Goal: Communication & Community: Answer question/provide support

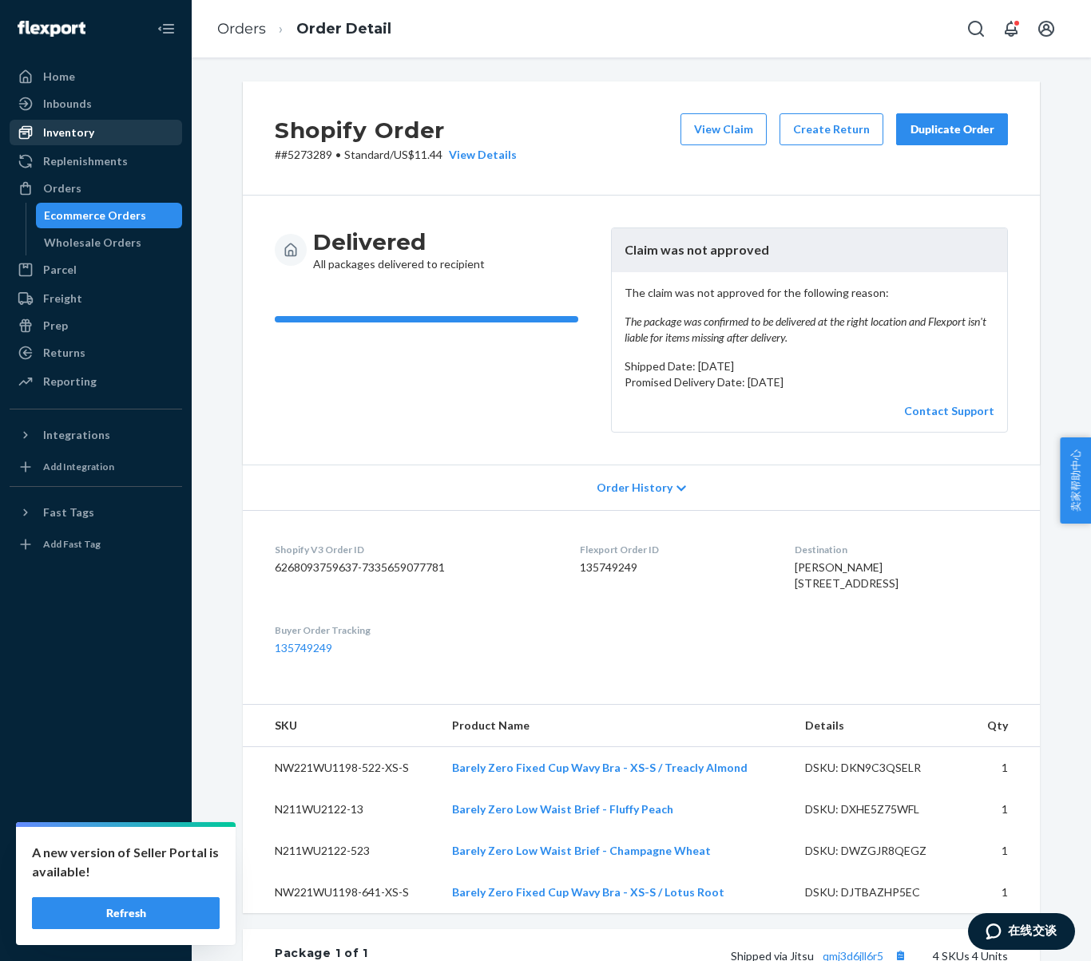
click at [77, 141] on div "Inventory" at bounding box center [95, 132] width 169 height 22
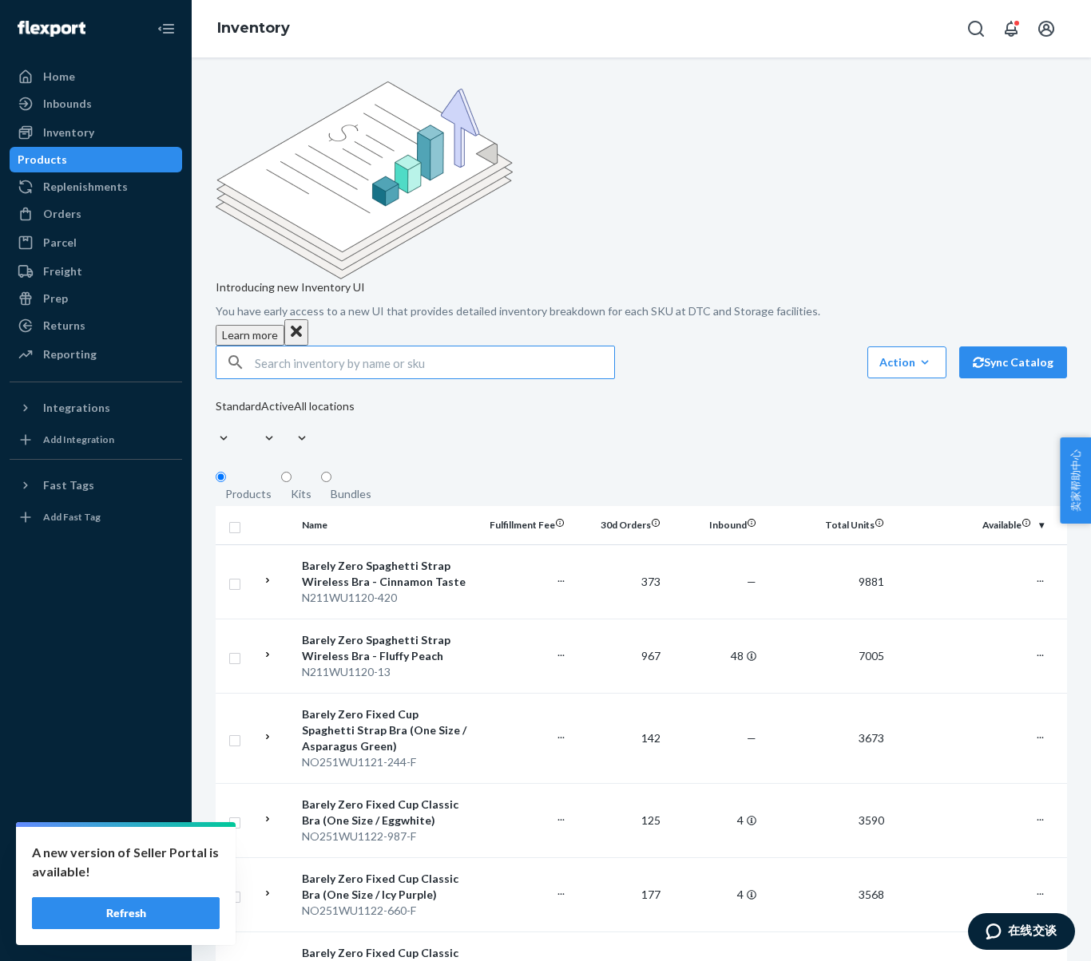
click at [325, 347] on input "text" at bounding box center [434, 363] width 359 height 32
type input "N211WU2118-465"
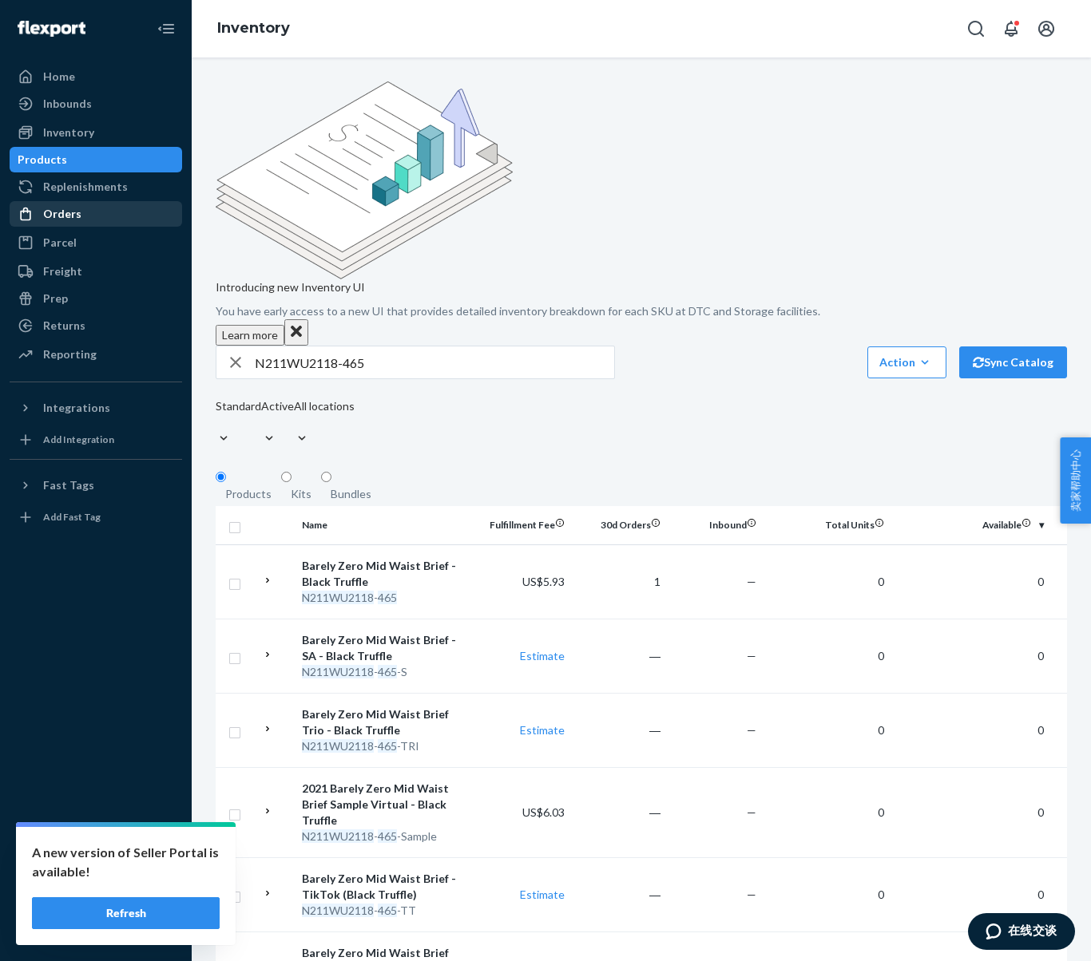
click at [72, 213] on div "Orders" at bounding box center [62, 214] width 38 height 16
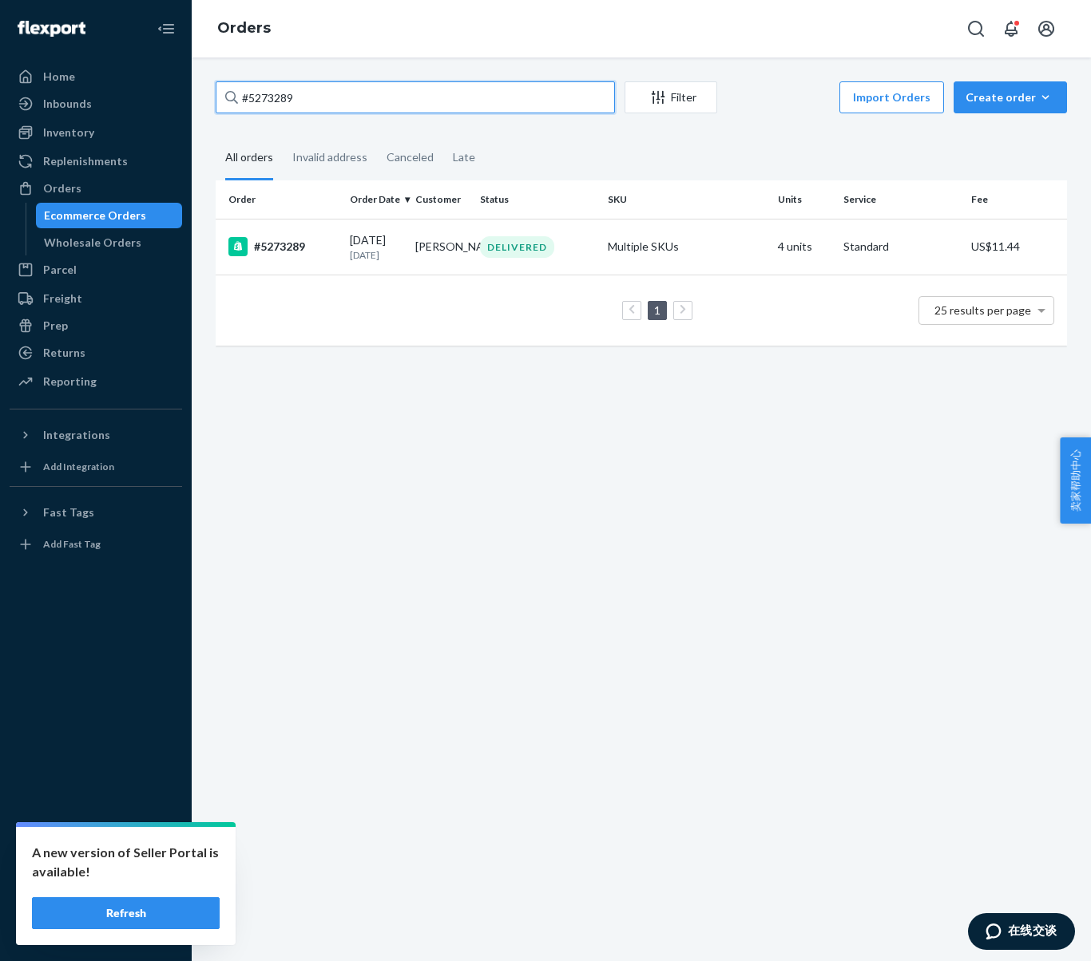
drag, startPoint x: 311, startPoint y: 96, endPoint x: 186, endPoint y: 84, distance: 125.1
click at [186, 84] on div "Home Inbounds Shipping Plans Problems Inventory Products Replenishments Orders …" at bounding box center [545, 480] width 1091 height 961
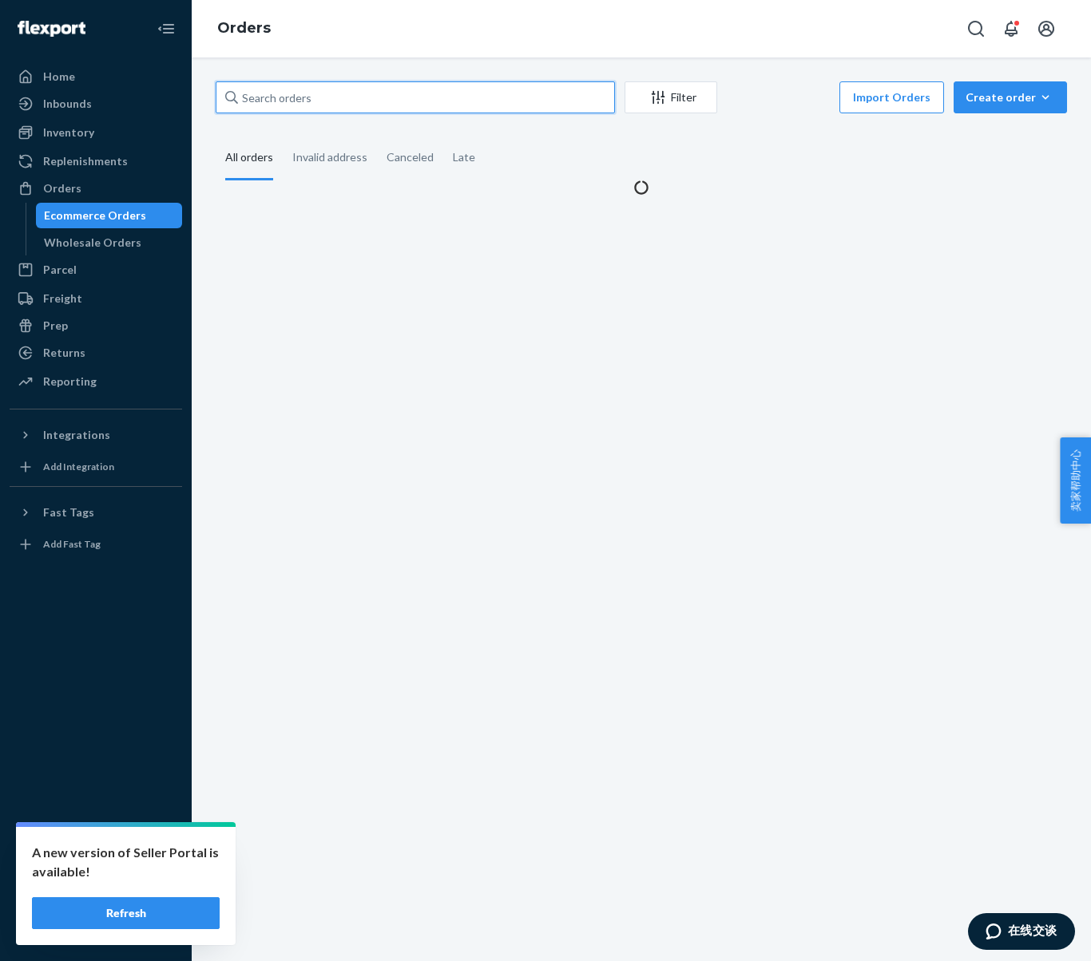
paste input "5271679"
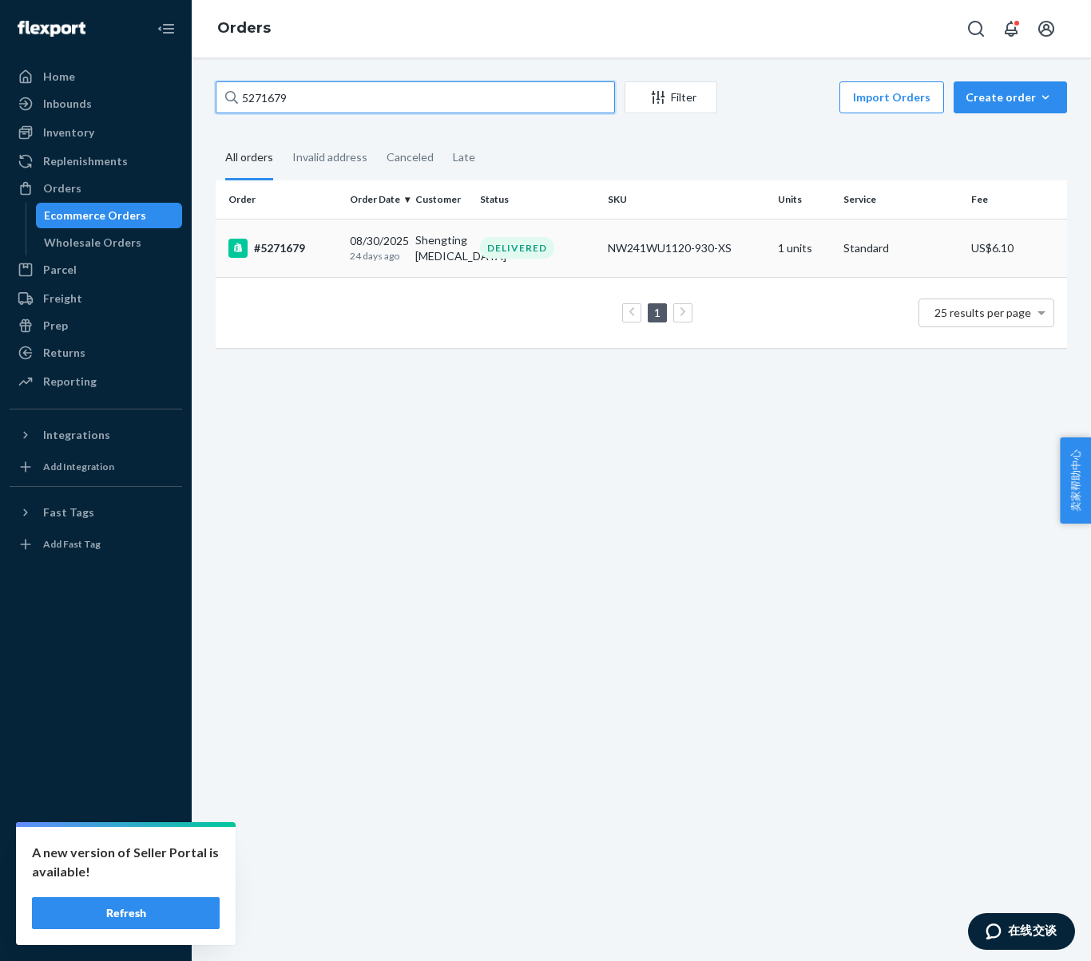
type input "5271679"
click at [291, 257] on div "#5271679" at bounding box center [282, 248] width 109 height 19
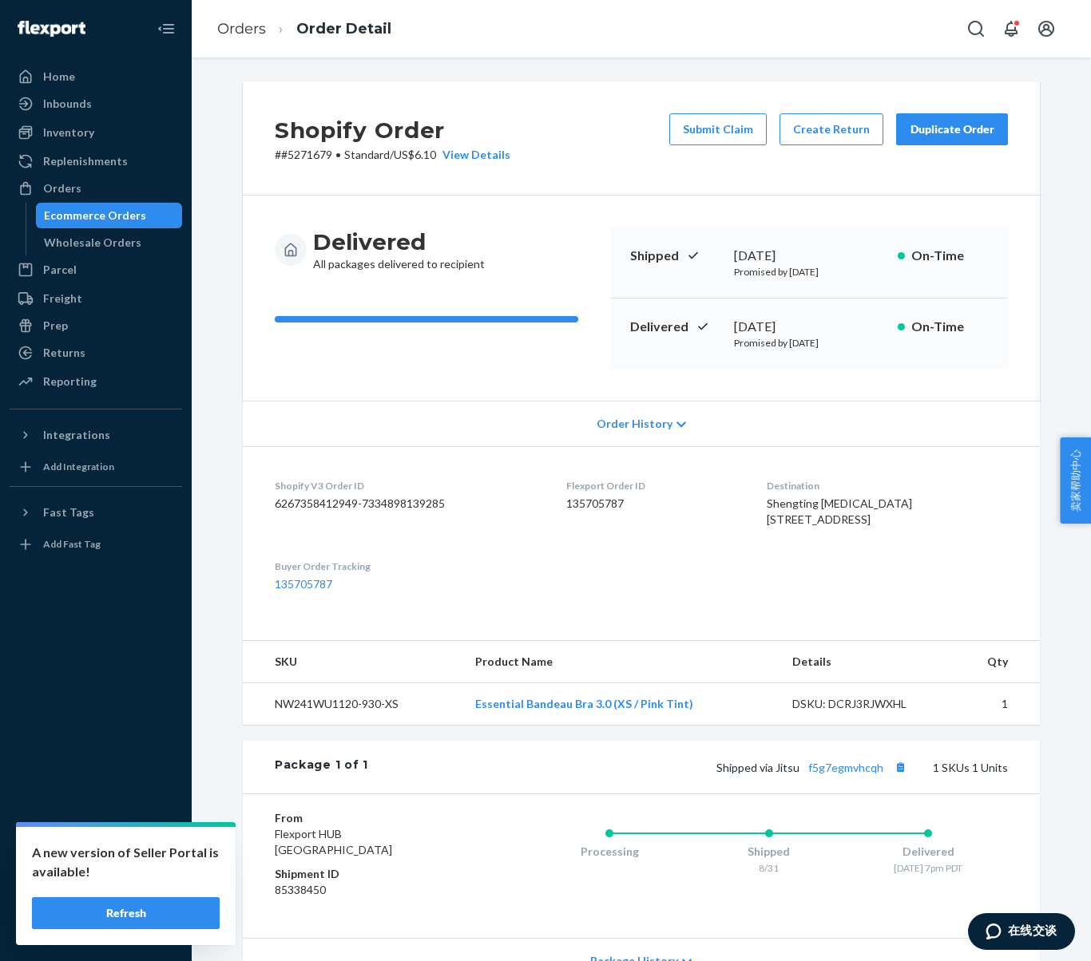
scroll to position [156, 0]
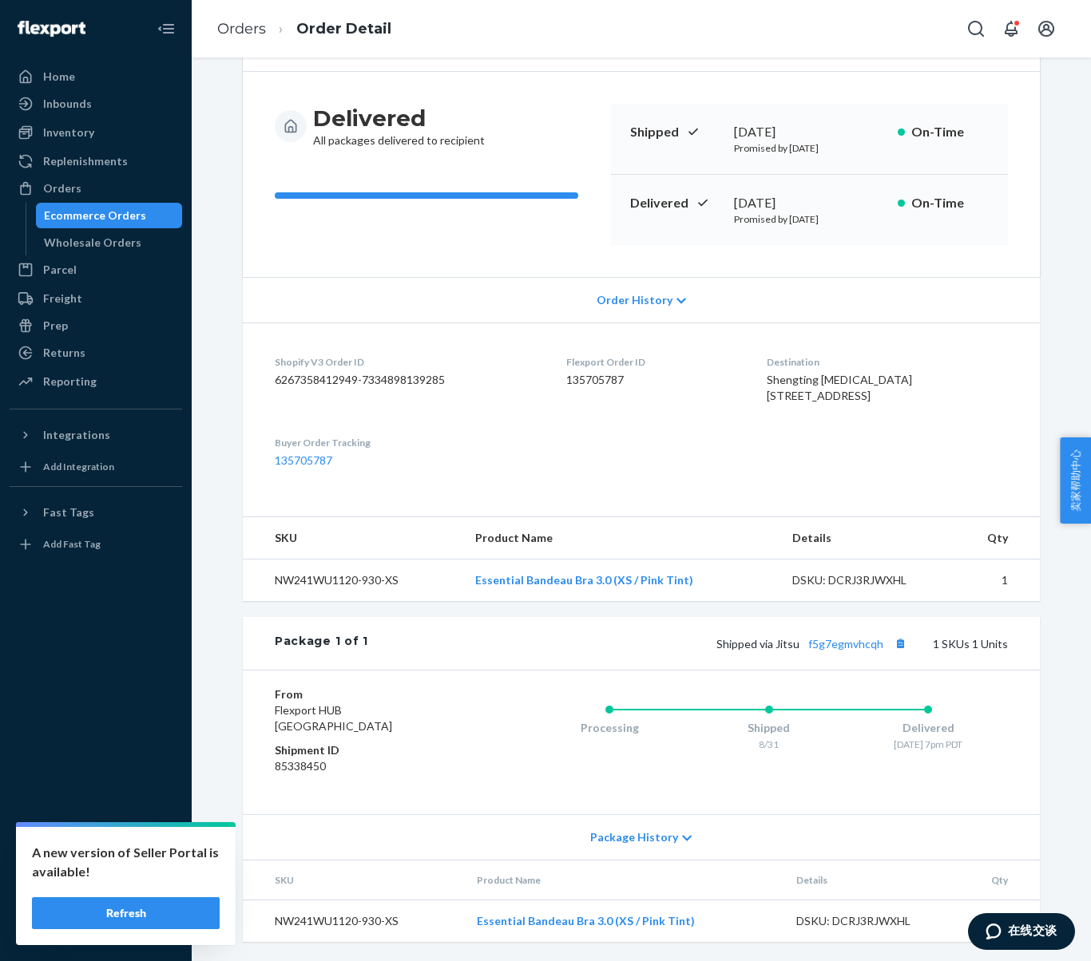
click at [644, 838] on span "Package History" at bounding box center [634, 838] width 88 height 16
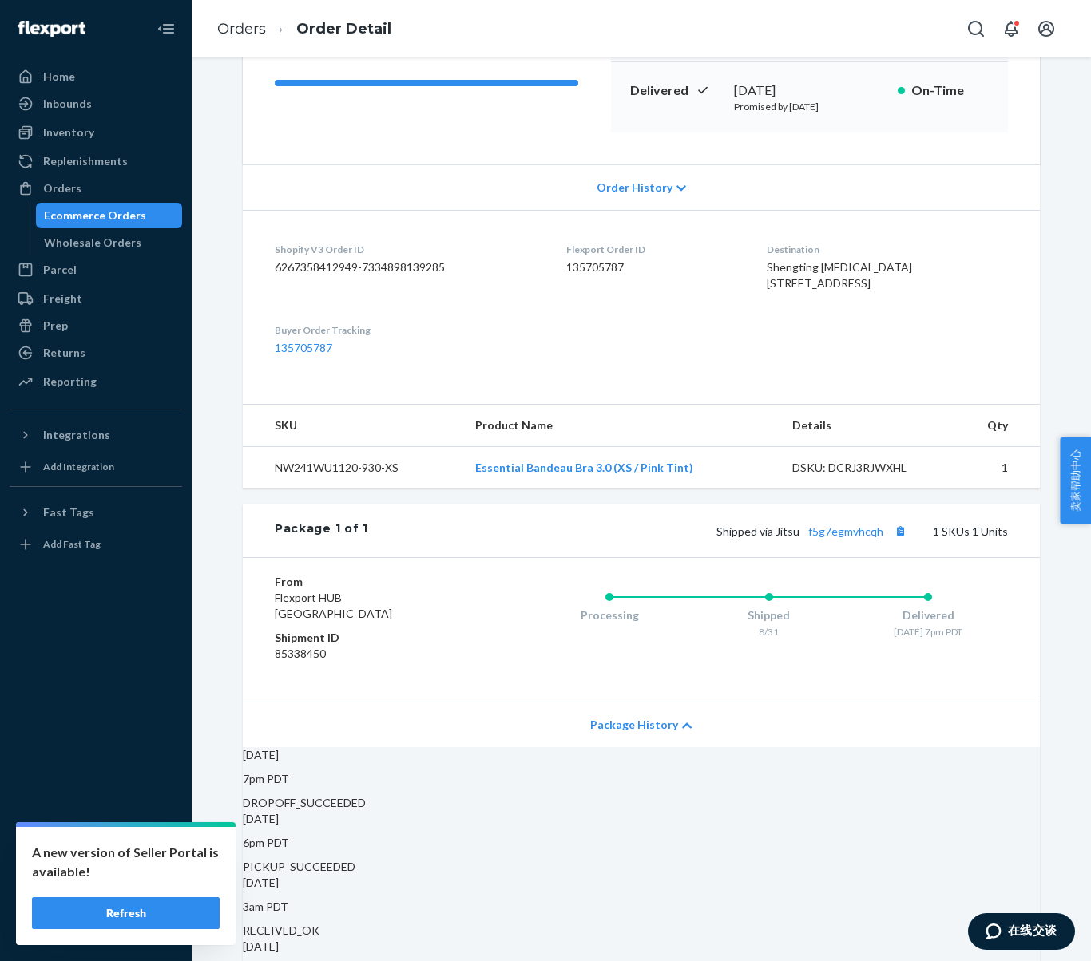
scroll to position [317, 0]
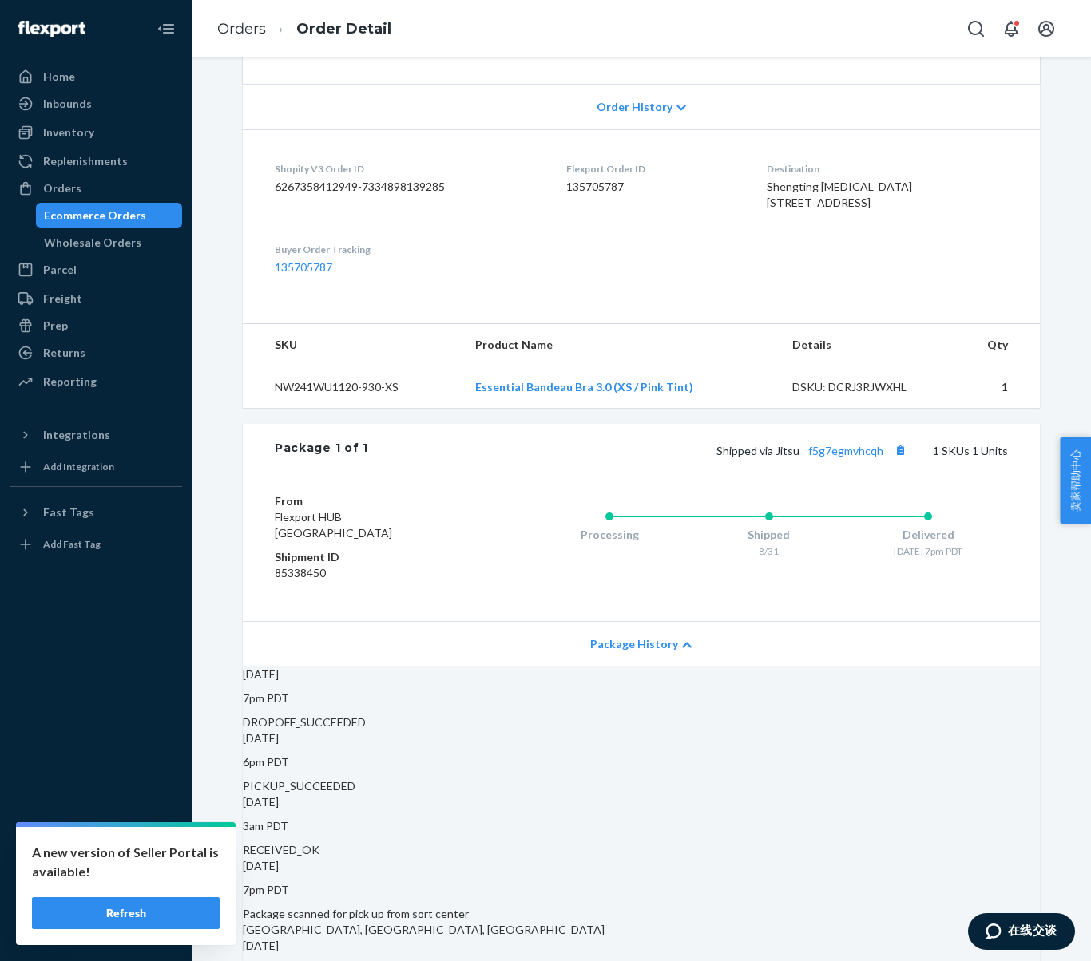
click at [833, 461] on div "Shipped via Jitsu f5g7egmvhcqh 1 SKUs 1 Units" at bounding box center [688, 450] width 640 height 21
click at [844, 458] on link "f5g7egmvhcqh" at bounding box center [845, 451] width 75 height 14
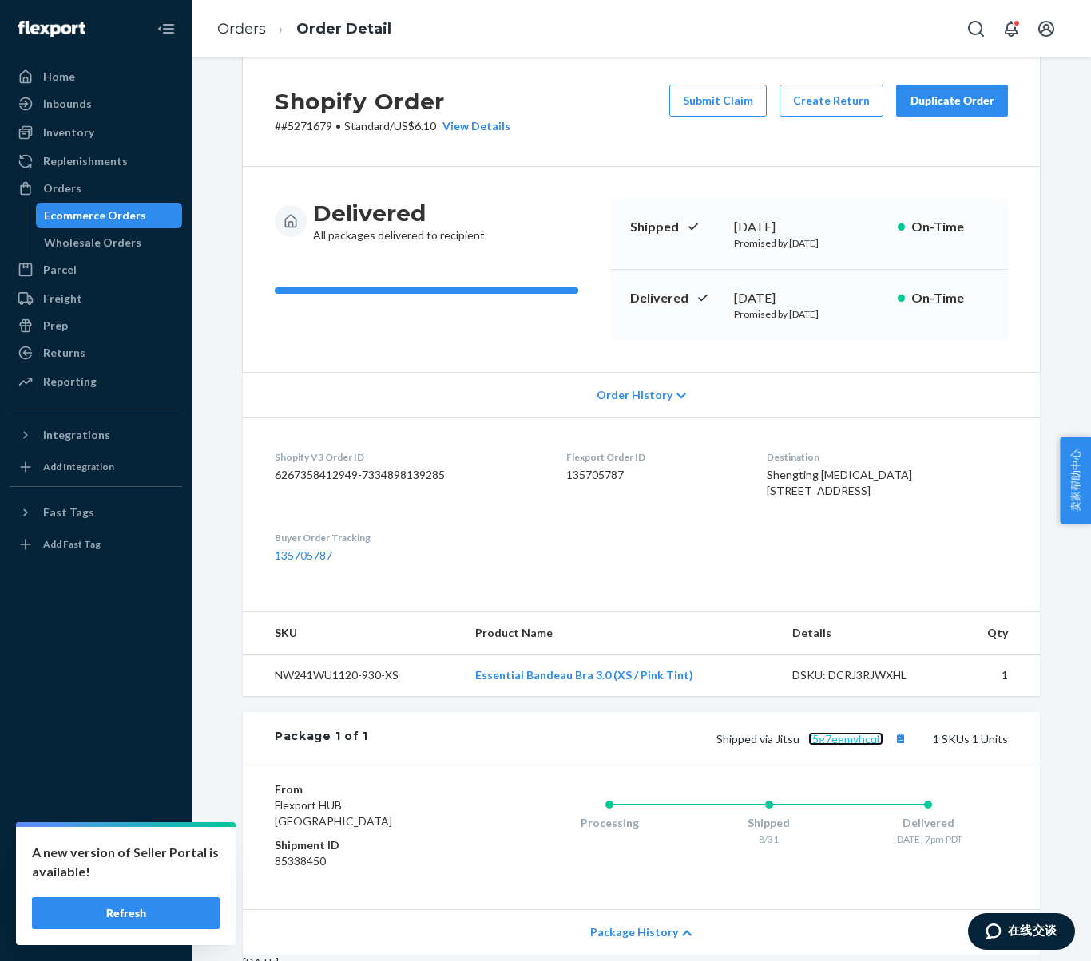
scroll to position [0, 0]
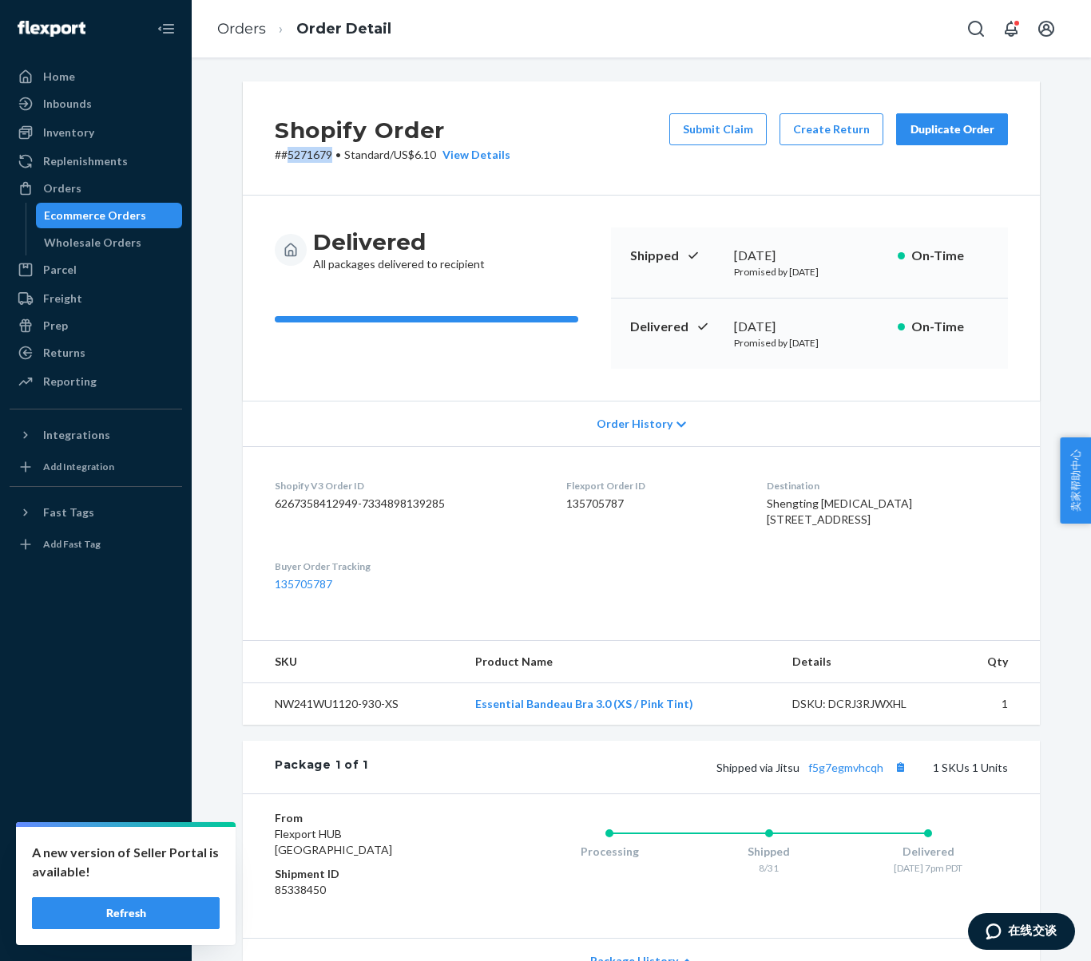
drag, startPoint x: 318, startPoint y: 154, endPoint x: 290, endPoint y: 157, distance: 28.1
click at [290, 157] on p "# #5271679 • Standard / US$6.10 View Details" at bounding box center [393, 155] width 236 height 16
copy p "5271679"
drag, startPoint x: 1036, startPoint y: 941, endPoint x: 1039, endPoint y: 921, distance: 20.1
click at [1036, 941] on button "在线交谈" at bounding box center [1021, 931] width 107 height 37
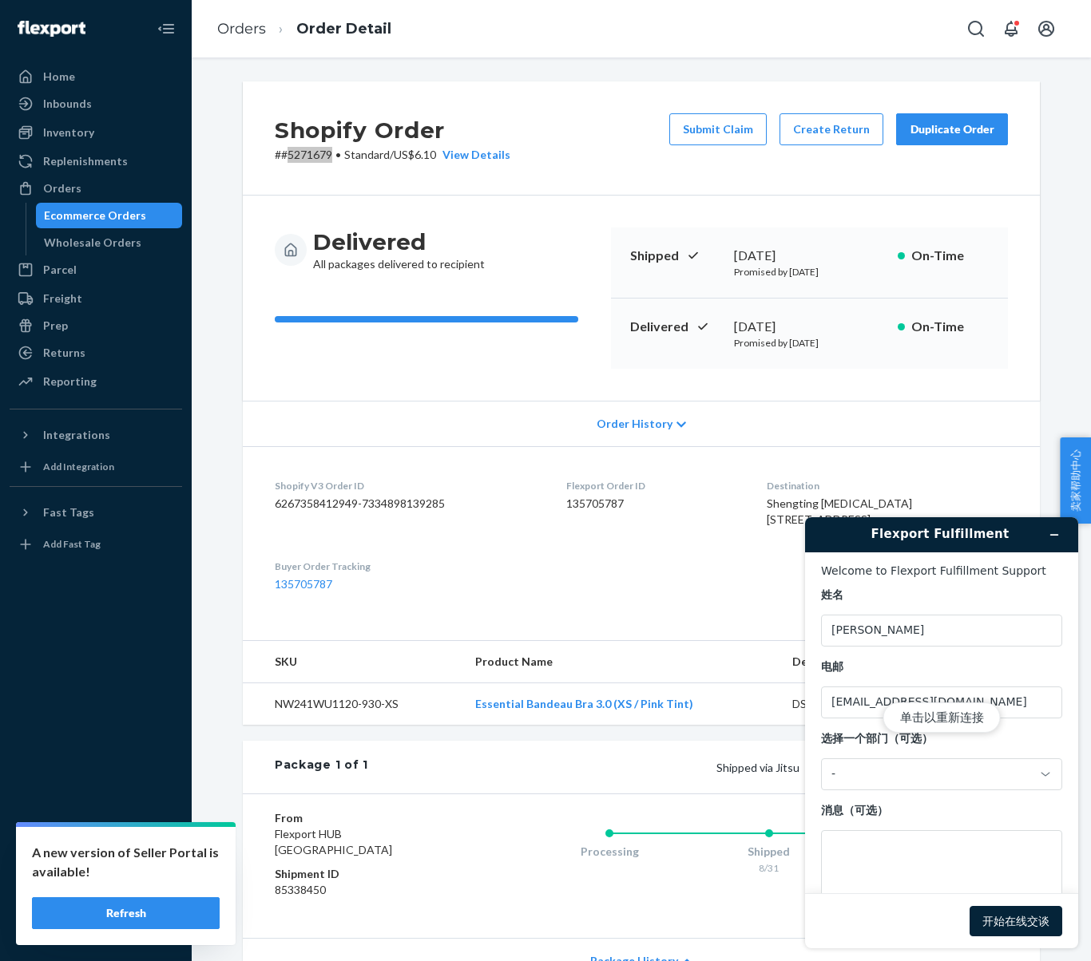
drag, startPoint x: 929, startPoint y: 768, endPoint x: 912, endPoint y: 794, distance: 30.6
click at [929, 769] on div "单击以重新连接" at bounding box center [941, 732] width 273 height 431
drag, startPoint x: 923, startPoint y: 778, endPoint x: 1027, endPoint y: 782, distance: 103.9
click at [930, 778] on div "单击以重新连接" at bounding box center [941, 732] width 273 height 431
click at [955, 715] on button "单击以重新连接" at bounding box center [941, 718] width 117 height 30
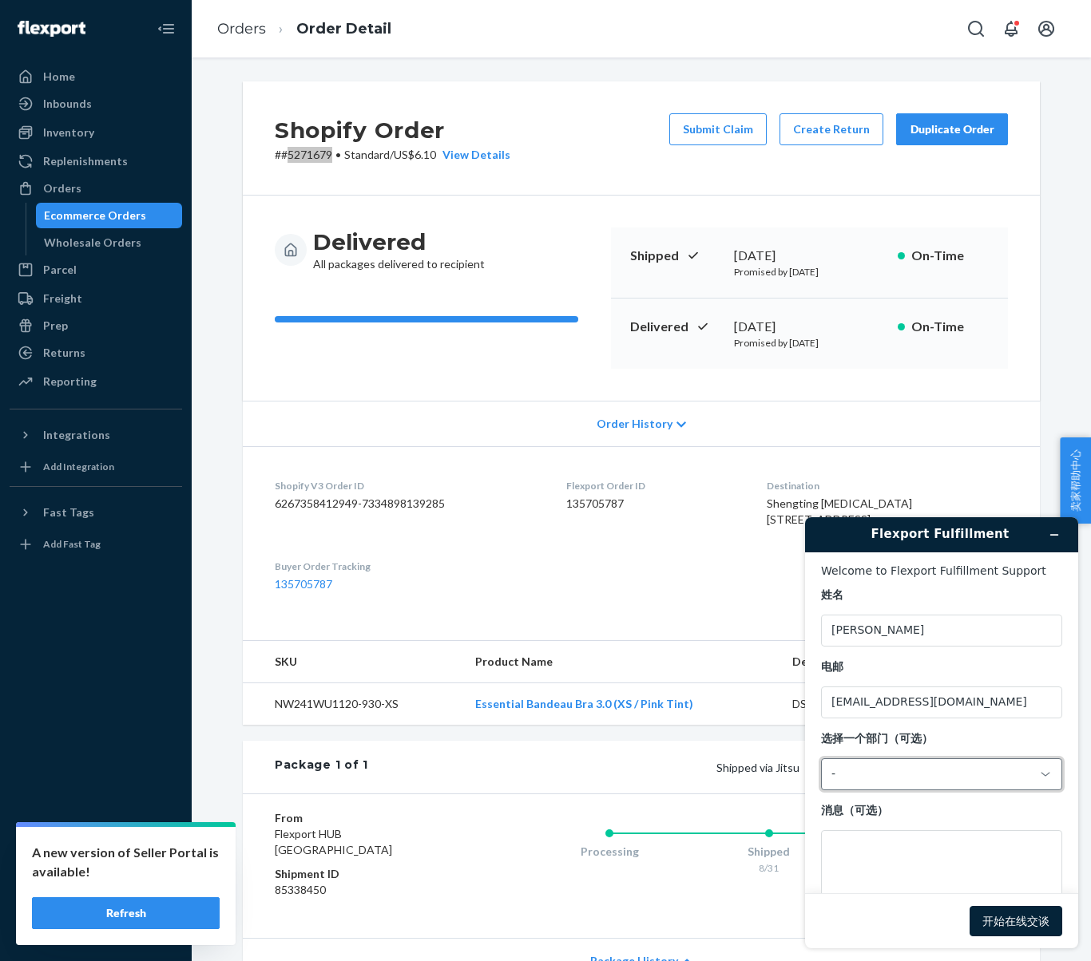
click at [1040, 774] on icon at bounding box center [1045, 774] width 13 height 13
click at [936, 835] on li "Messaging (Chat Team)" at bounding box center [939, 840] width 235 height 29
click at [891, 853] on textarea "消息 （可选）" at bounding box center [941, 874] width 241 height 89
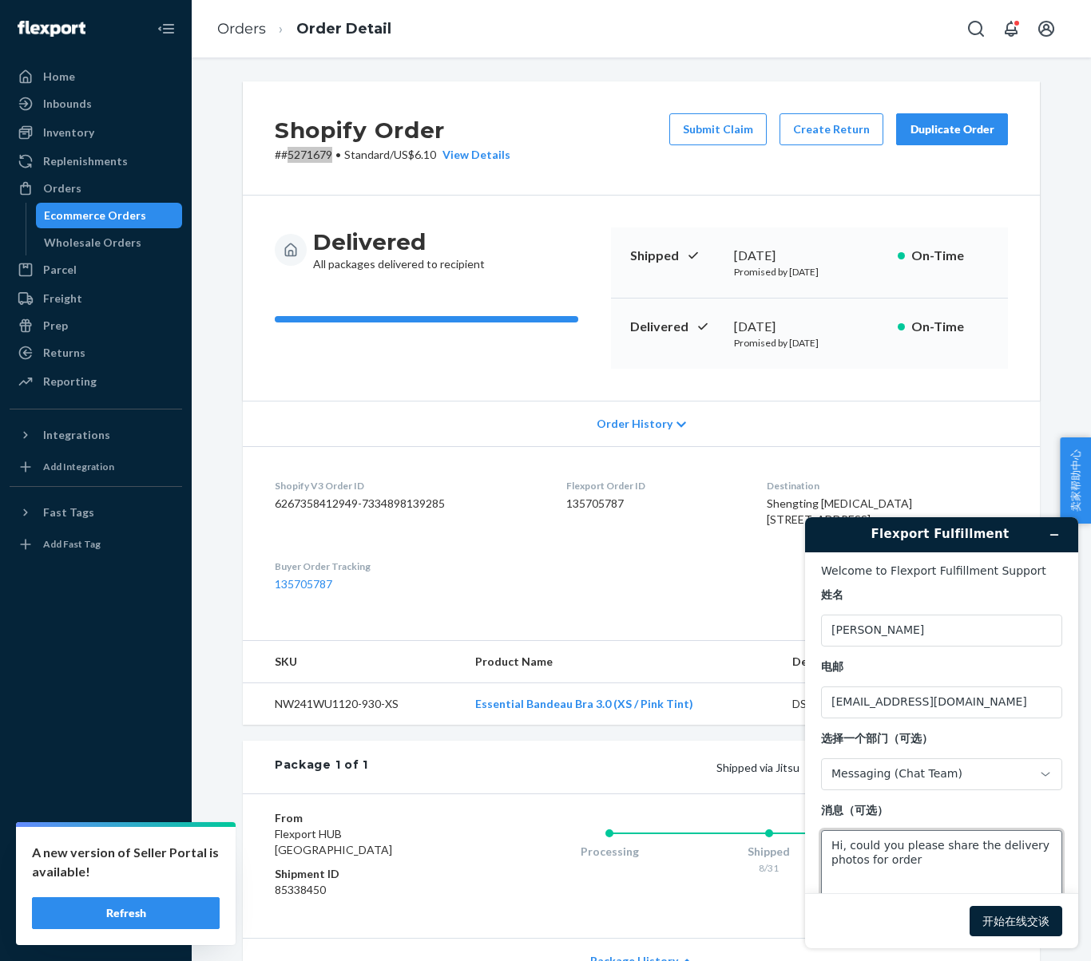
paste textarea "5271679"
type textarea "Hi, could you please share the delivery photos for order 5271679? Thank you"
click at [1023, 927] on button "开始在线交谈" at bounding box center [1015, 921] width 93 height 30
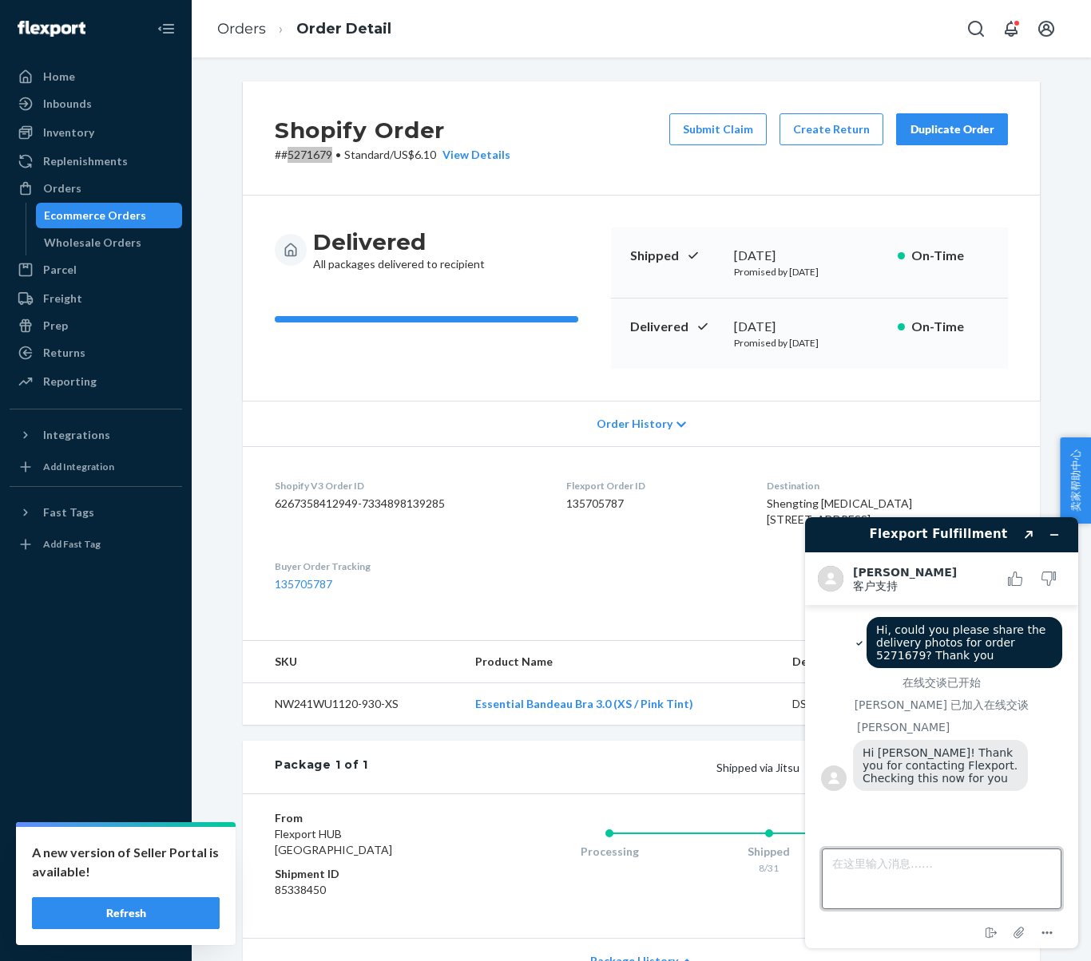
click at [916, 894] on textarea "在这里输入消息……" at bounding box center [942, 879] width 240 height 61
type textarea "Thank you"
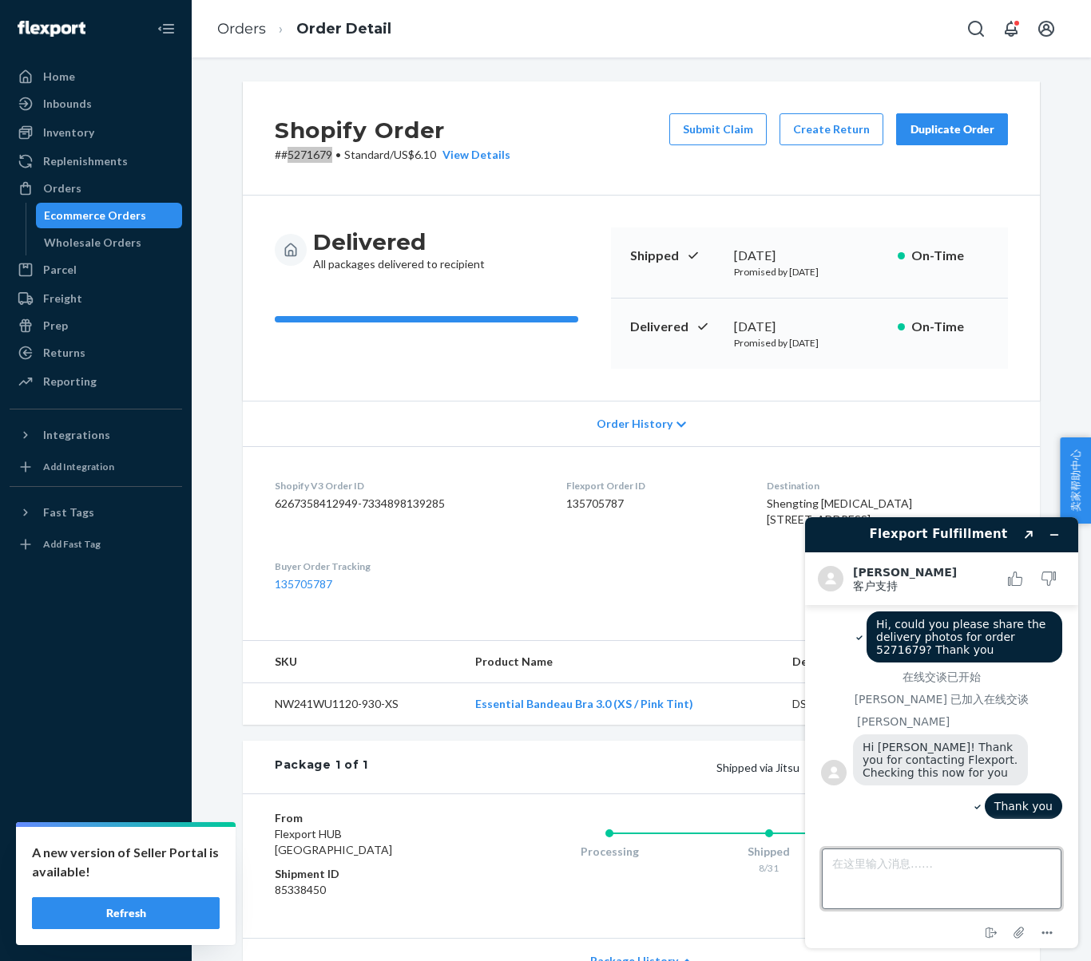
scroll to position [207, 0]
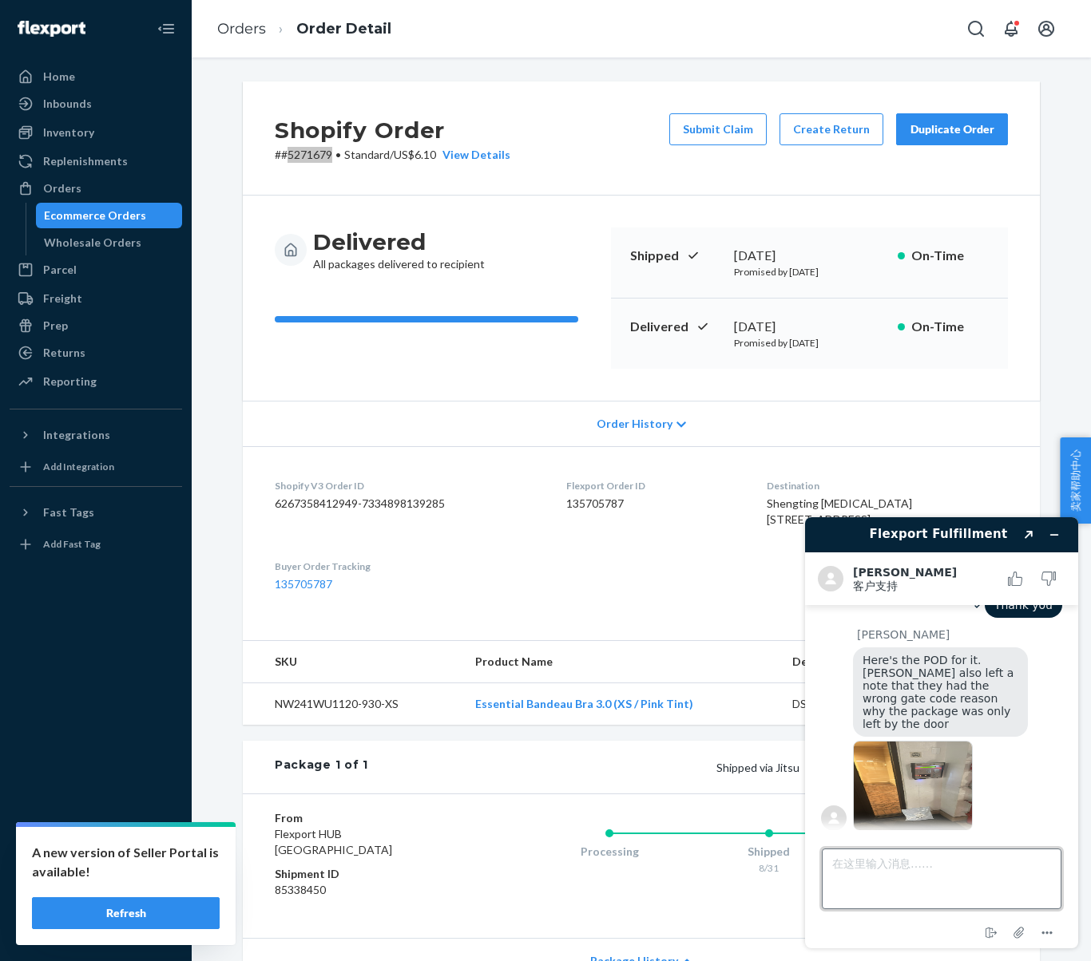
click at [948, 881] on textarea "在这里输入消息……" at bounding box center [942, 879] width 240 height 61
type textarea "T"
click at [1023, 874] on textarea "Thanks for the information. Tha" at bounding box center [942, 879] width 240 height 61
type textarea "Thanks for the information. That's all."
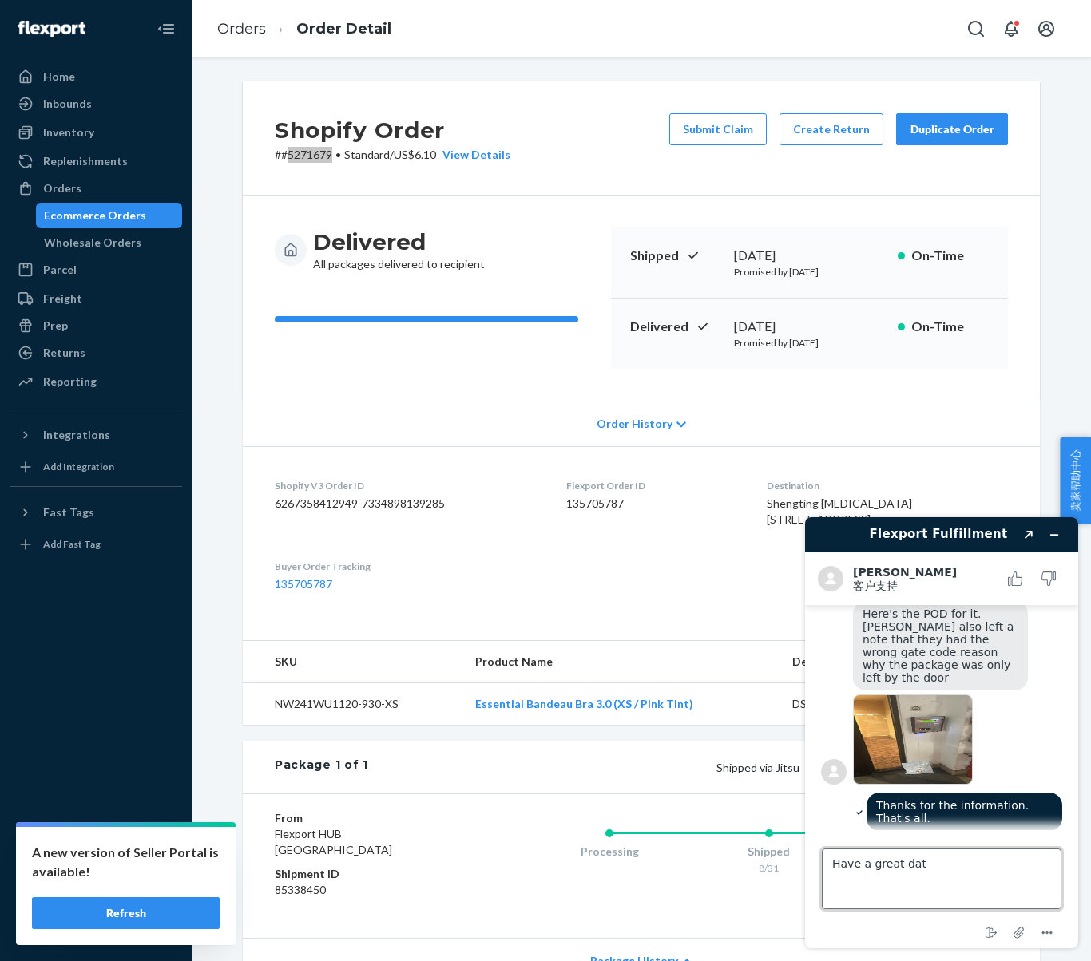
scroll to position [257, 0]
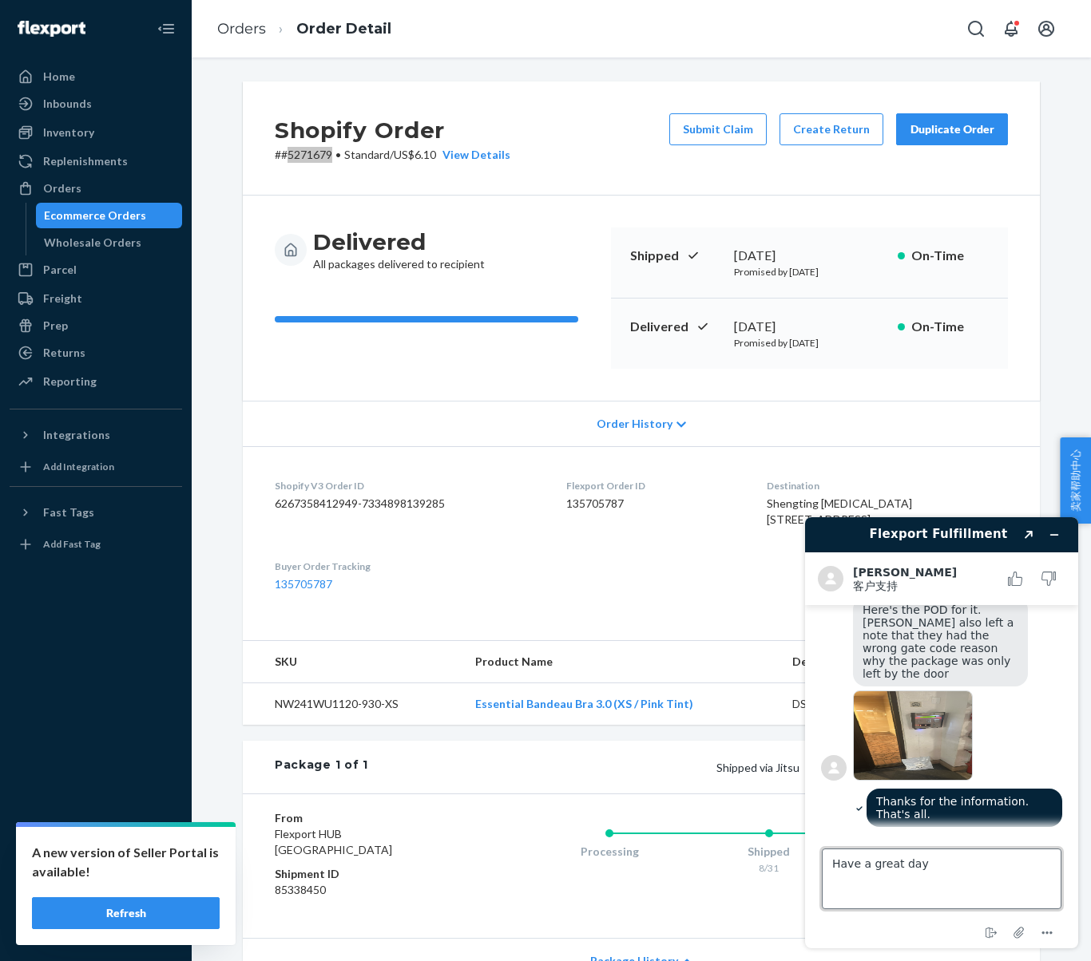
type textarea "Have a great day!"
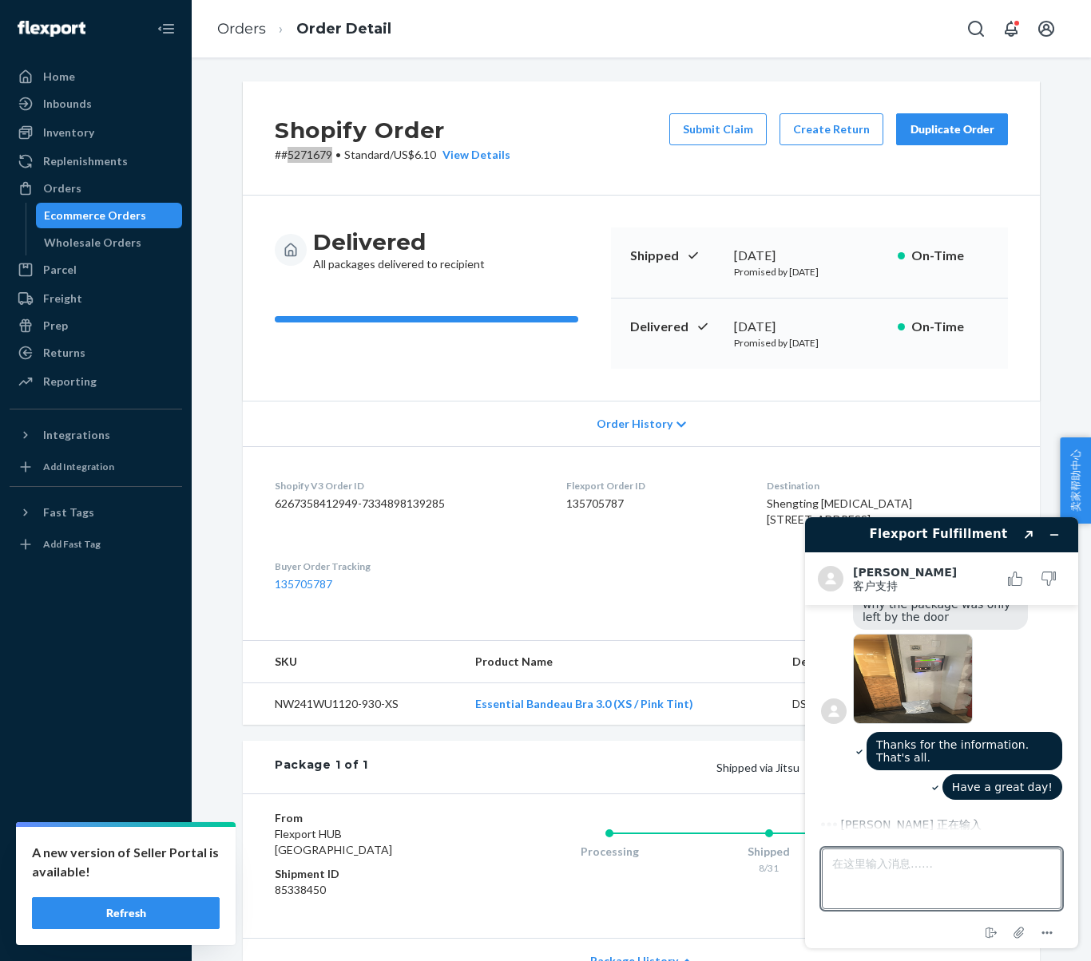
click at [929, 682] on img at bounding box center [913, 679] width 120 height 90
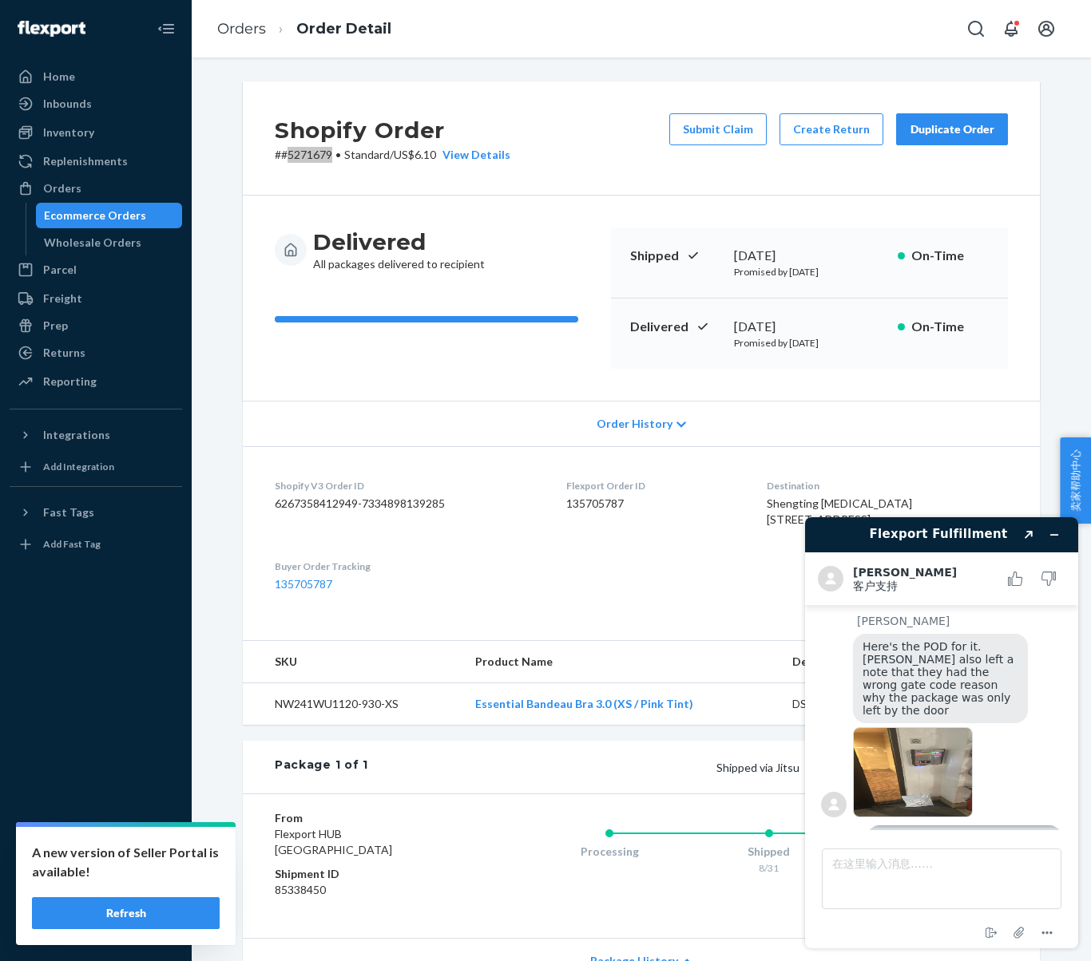
scroll to position [221, 0]
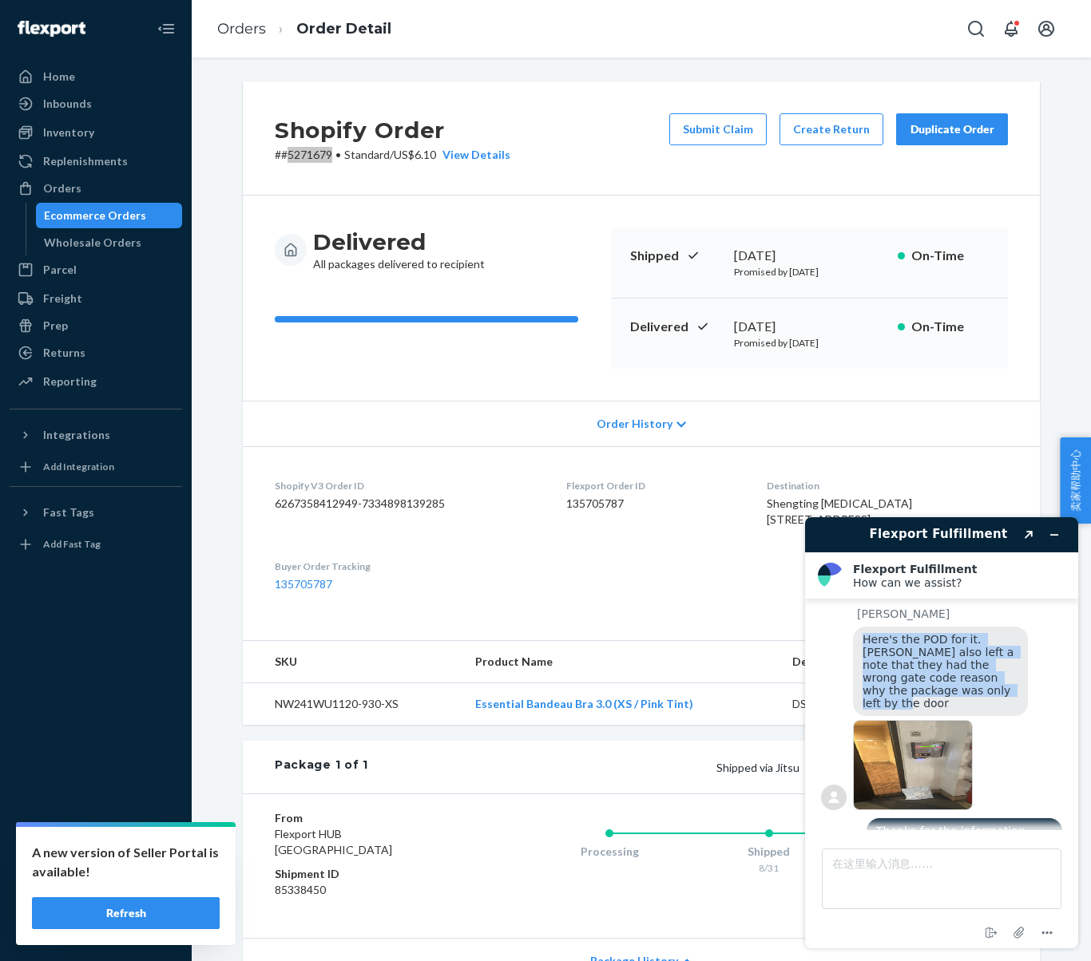
drag, startPoint x: 931, startPoint y: 694, endPoint x: 860, endPoint y: 644, distance: 87.1
click at [860, 644] on div "Here's the POD for it. Driver also left a note that they had the wrong gate cod…" at bounding box center [940, 671] width 175 height 89
copy span "Here's the POD for it. Driver also left a note that they had the wrong gate cod…"
